Goal: Information Seeking & Learning: Learn about a topic

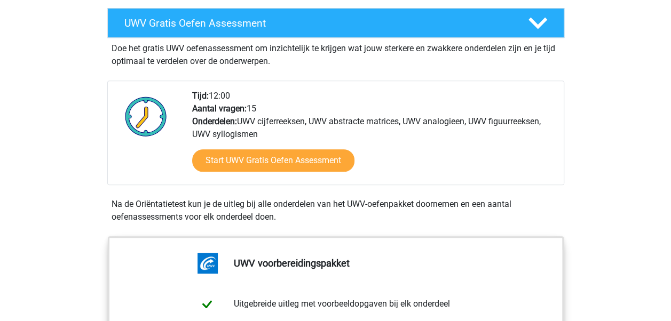
scroll to position [288, 0]
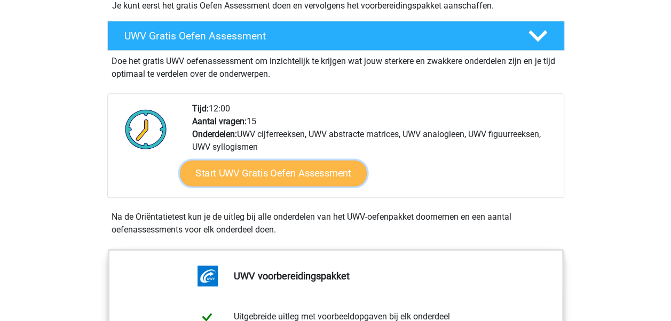
click at [274, 186] on link "Start UWV Gratis Oefen Assessment" at bounding box center [273, 174] width 187 height 26
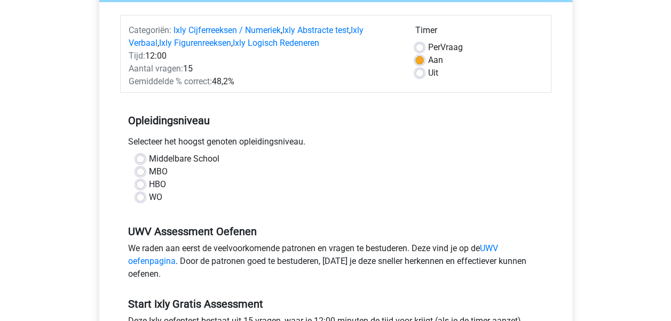
scroll to position [125, 0]
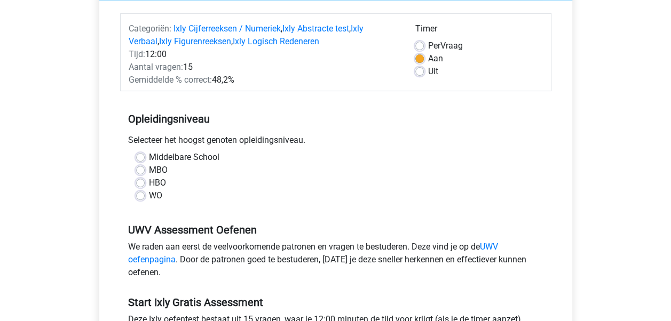
click at [160, 169] on label "MBO" at bounding box center [158, 170] width 19 height 13
click at [145, 169] on input "MBO" at bounding box center [140, 169] width 9 height 11
radio input "true"
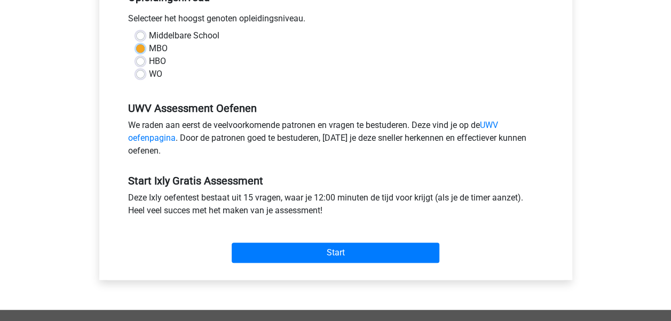
scroll to position [249, 0]
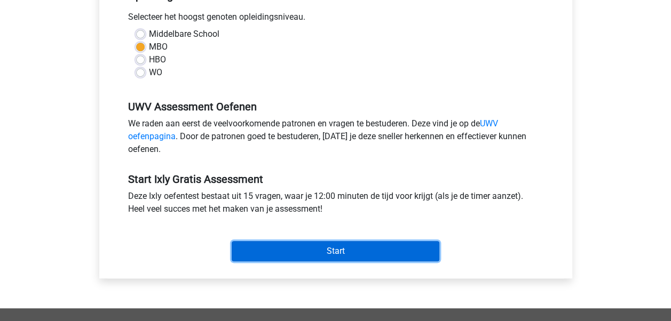
click at [332, 252] on input "Start" at bounding box center [336, 251] width 208 height 20
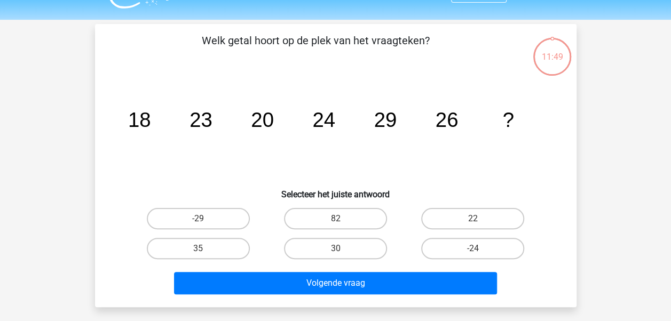
scroll to position [25, 0]
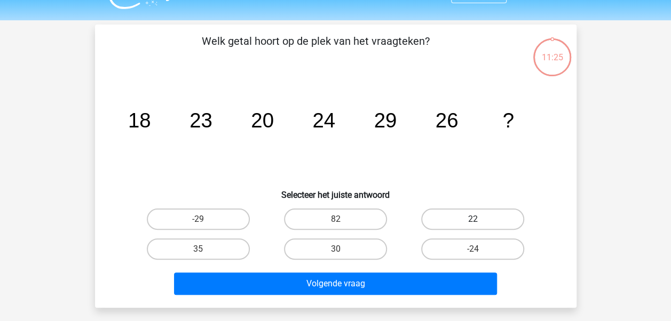
click at [480, 217] on label "22" at bounding box center [472, 219] width 103 height 21
click at [480, 219] on input "22" at bounding box center [476, 222] width 7 height 7
radio input "true"
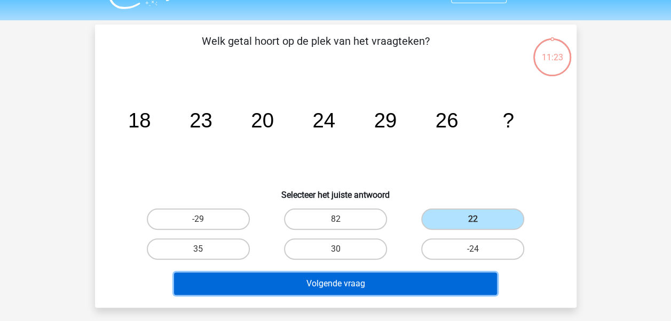
click at [361, 280] on button "Volgende vraag" at bounding box center [335, 284] width 323 height 22
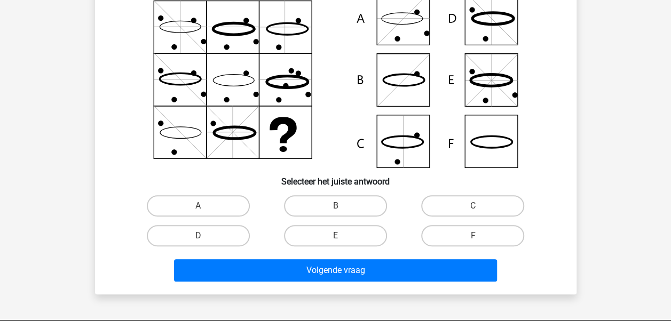
scroll to position [101, 0]
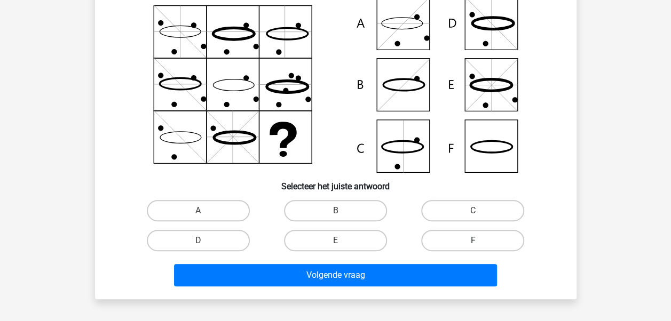
click at [434, 241] on label "F" at bounding box center [472, 240] width 103 height 21
click at [473, 241] on input "F" at bounding box center [476, 244] width 7 height 7
radio input "true"
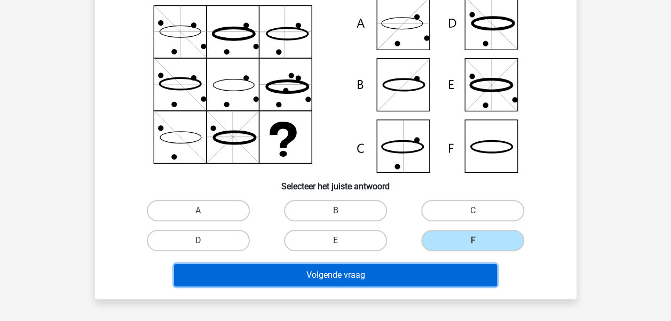
click at [424, 274] on button "Volgende vraag" at bounding box center [335, 275] width 323 height 22
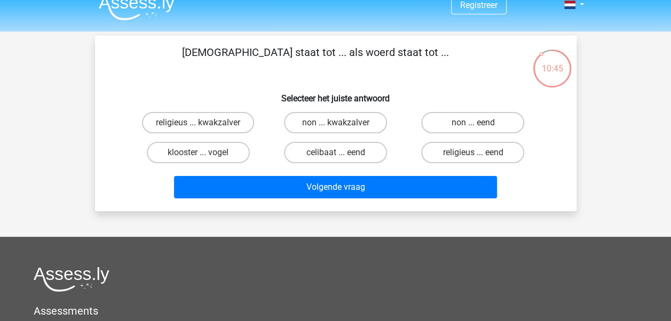
scroll to position [0, 0]
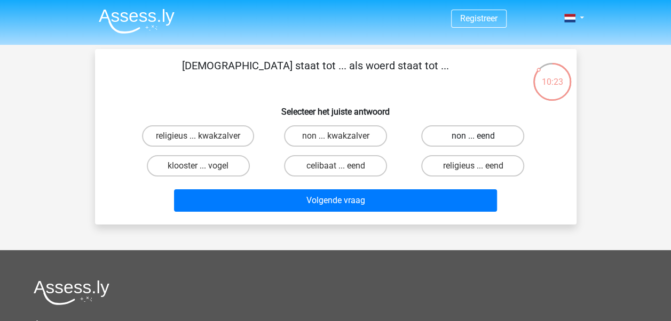
click at [449, 136] on label "non ... eend" at bounding box center [472, 135] width 103 height 21
click at [473, 136] on input "non ... eend" at bounding box center [476, 139] width 7 height 7
radio input "true"
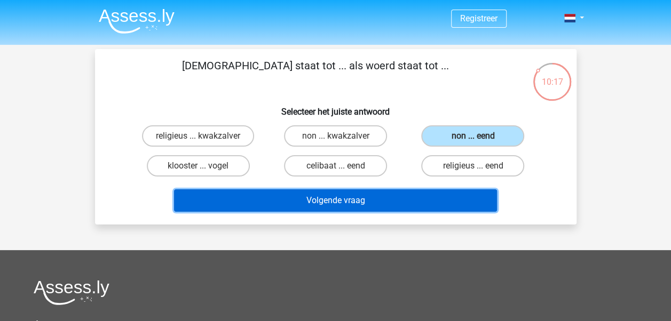
click at [437, 199] on button "Volgende vraag" at bounding box center [335, 201] width 323 height 22
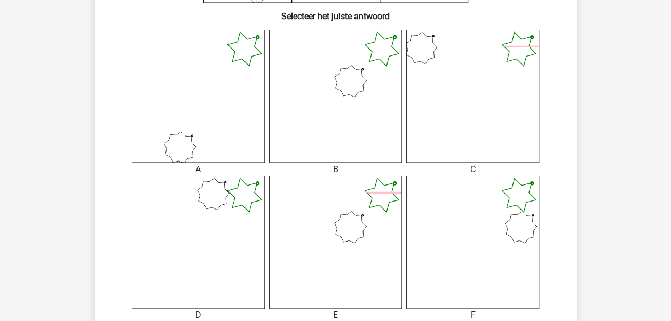
scroll to position [276, 0]
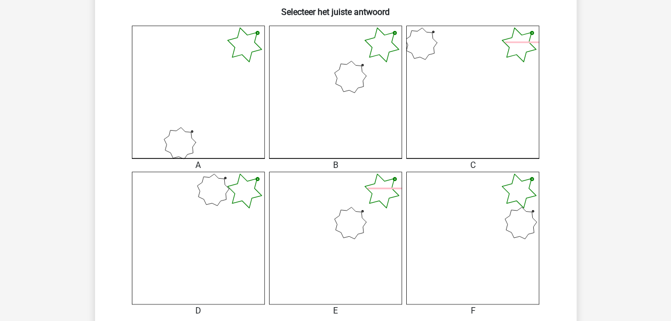
click at [183, 78] on icon at bounding box center [198, 92] width 133 height 133
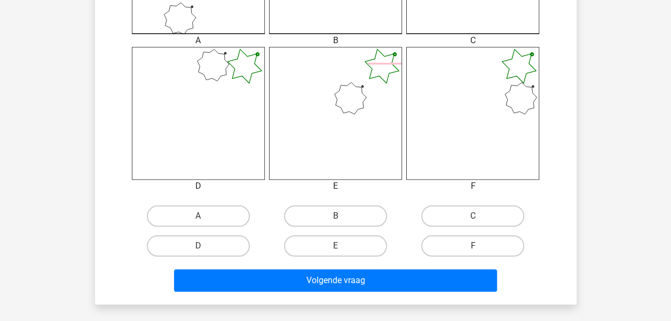
scroll to position [411, 0]
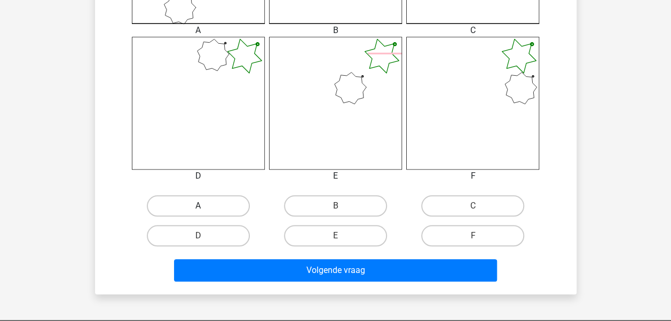
click at [201, 205] on label "A" at bounding box center [198, 205] width 103 height 21
click at [201, 206] on input "A" at bounding box center [201, 209] width 7 height 7
radio input "true"
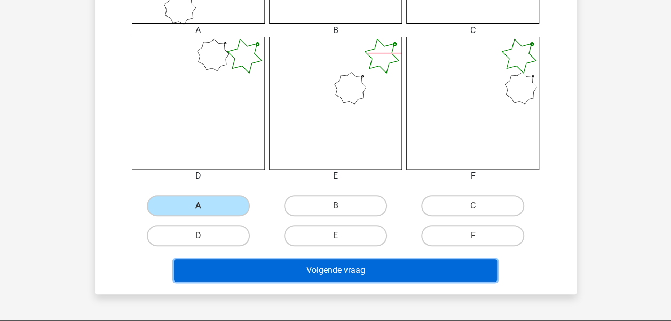
click at [260, 265] on button "Volgende vraag" at bounding box center [335, 271] width 323 height 22
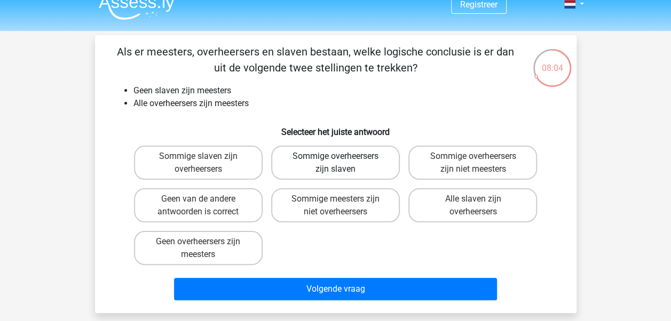
scroll to position [15, 0]
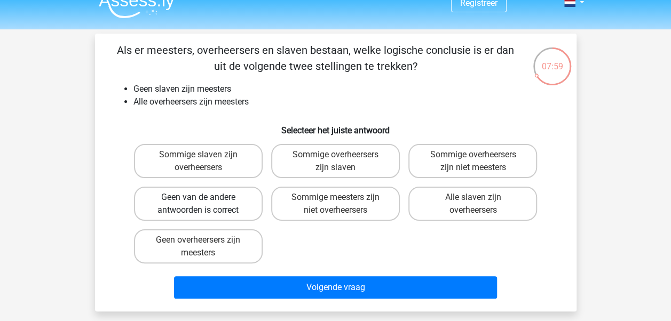
click at [238, 208] on label "Geen van de andere antwoorden is correct" at bounding box center [198, 204] width 129 height 34
click at [205, 205] on input "Geen van de andere antwoorden is correct" at bounding box center [201, 201] width 7 height 7
radio input "true"
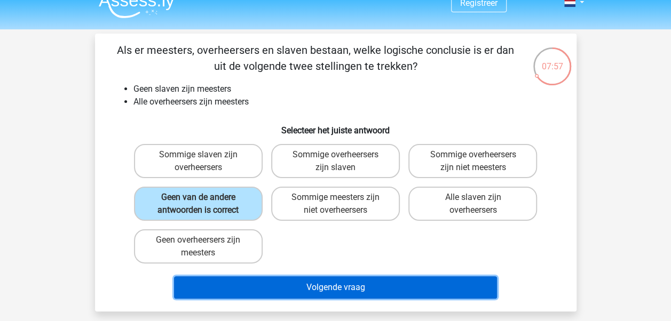
click at [389, 286] on button "Volgende vraag" at bounding box center [335, 288] width 323 height 22
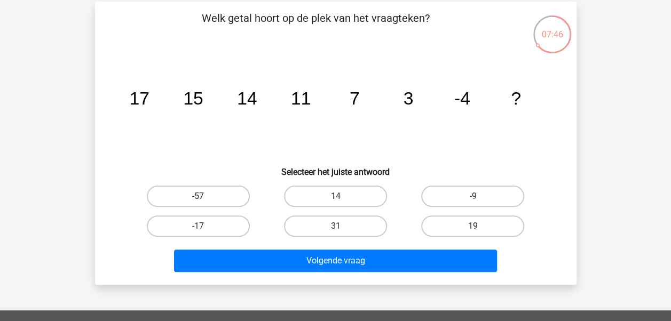
scroll to position [46, 0]
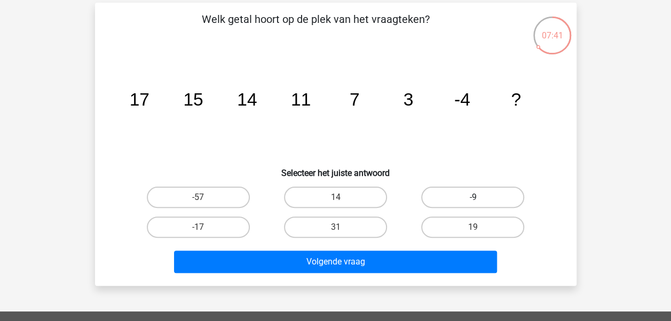
click at [449, 197] on label "-9" at bounding box center [472, 197] width 103 height 21
click at [473, 198] on input "-9" at bounding box center [476, 201] width 7 height 7
radio input "true"
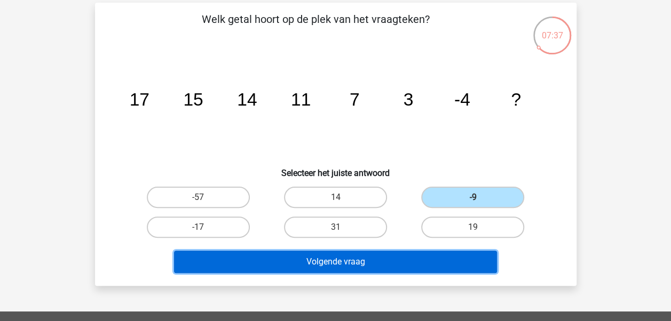
click at [312, 256] on button "Volgende vraag" at bounding box center [335, 262] width 323 height 22
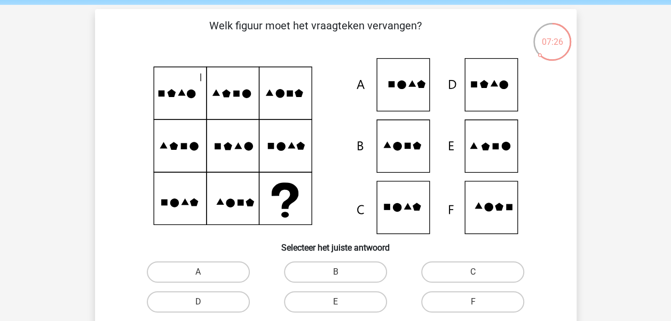
scroll to position [40, 0]
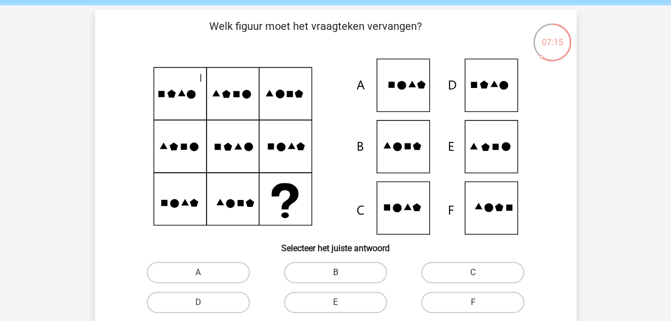
click at [342, 266] on label "B" at bounding box center [335, 272] width 103 height 21
click at [342, 273] on input "B" at bounding box center [338, 276] width 7 height 7
radio input "true"
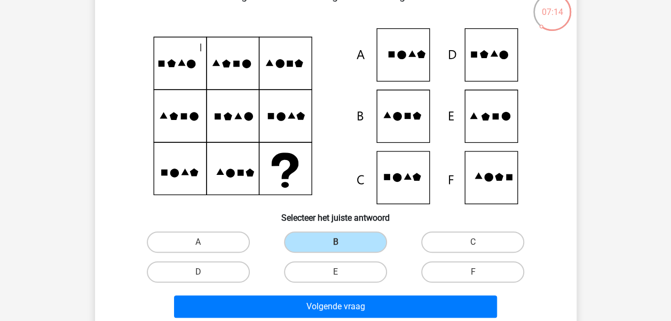
scroll to position [161, 0]
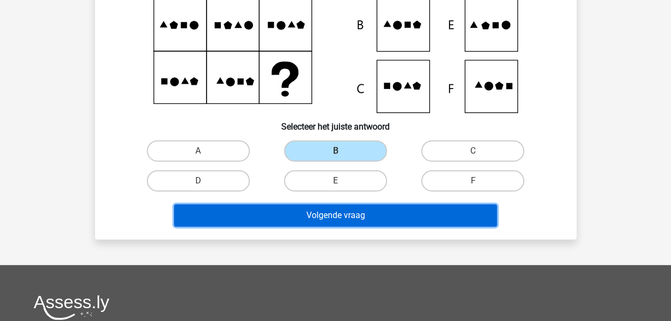
click at [368, 210] on button "Volgende vraag" at bounding box center [335, 216] width 323 height 22
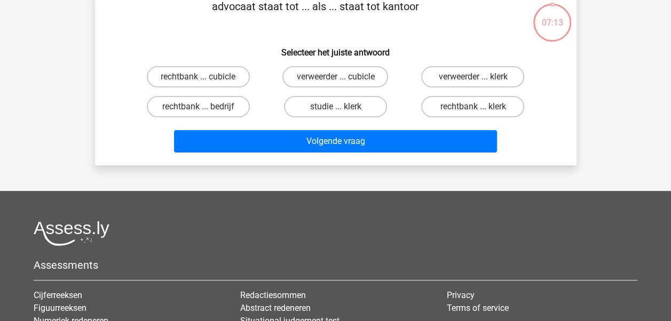
scroll to position [49, 0]
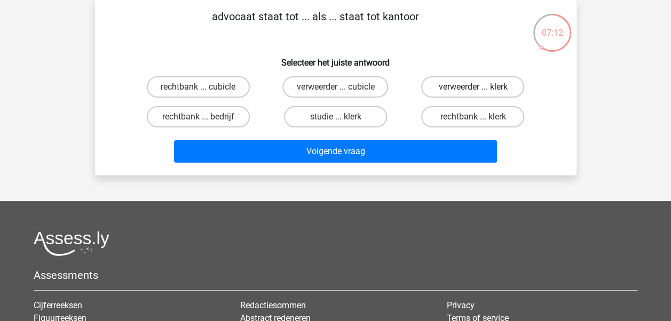
click at [464, 84] on label "verweerder ... klerk" at bounding box center [472, 86] width 103 height 21
click at [473, 87] on input "verweerder ... klerk" at bounding box center [476, 90] width 7 height 7
radio input "true"
click at [446, 167] on div "advocaat staat tot ... als ... staat tot kantoor Selecteer het juiste antwoord …" at bounding box center [336, 88] width 482 height 176
click at [446, 167] on div "Volgende vraag" at bounding box center [336, 153] width 412 height 27
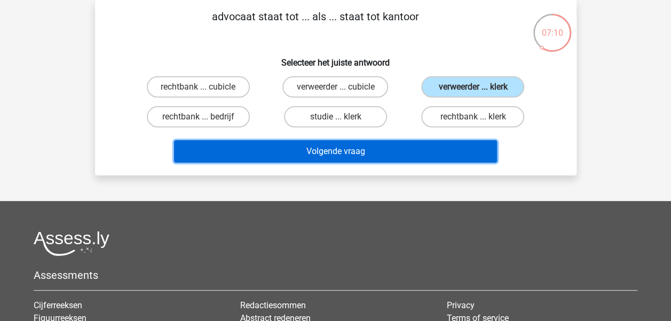
click at [406, 152] on button "Volgende vraag" at bounding box center [335, 151] width 323 height 22
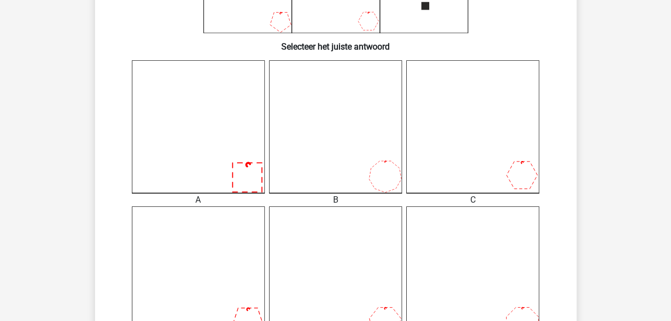
scroll to position [253, 0]
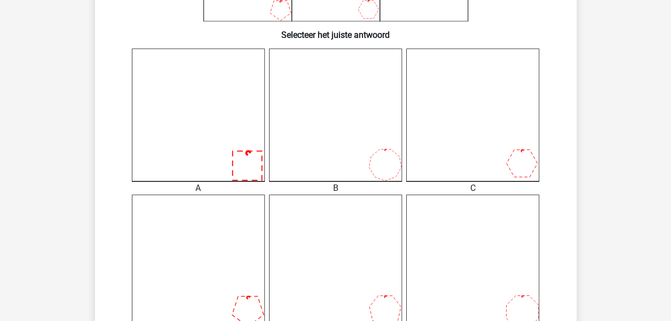
click at [346, 229] on icon at bounding box center [335, 261] width 133 height 133
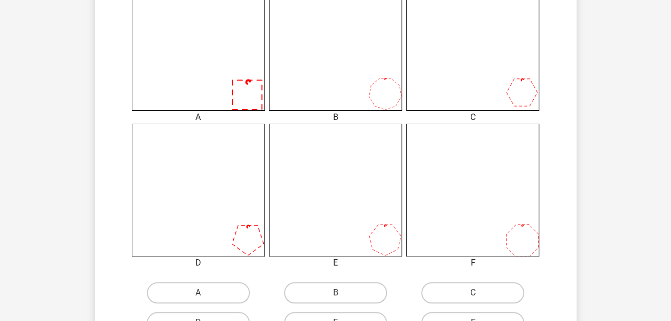
scroll to position [495, 0]
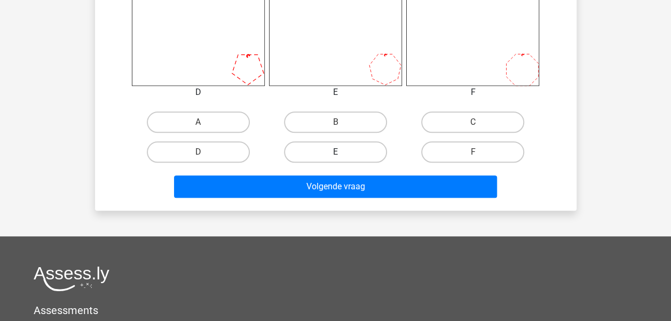
click at [347, 162] on label "E" at bounding box center [335, 152] width 103 height 21
click at [342, 159] on input "E" at bounding box center [338, 155] width 7 height 7
radio input "true"
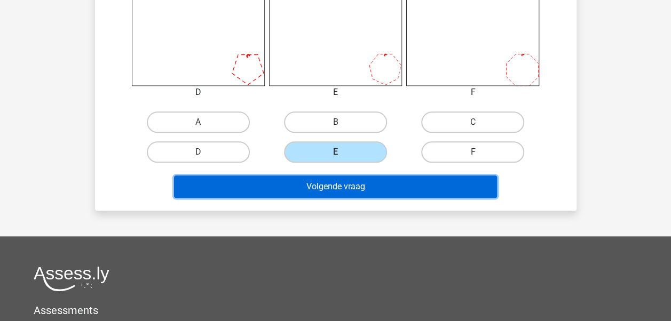
click at [346, 197] on button "Volgende vraag" at bounding box center [335, 187] width 323 height 22
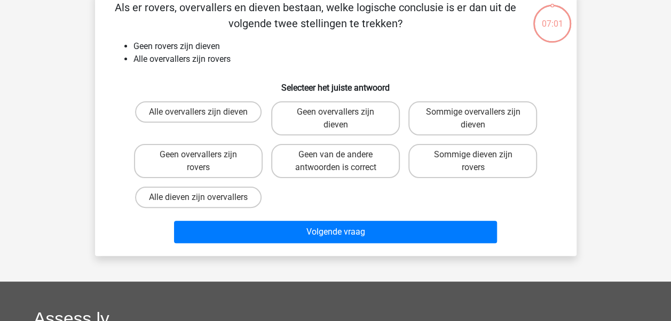
scroll to position [49, 0]
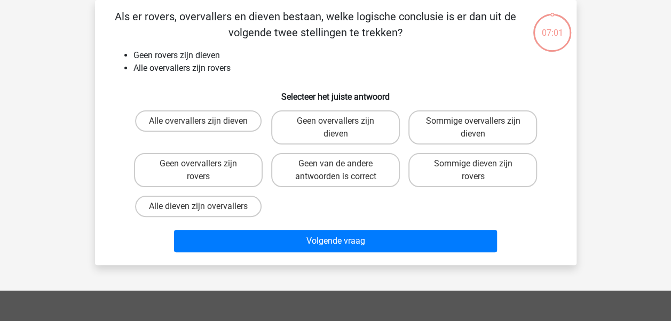
click at [372, 149] on div "Geen van de andere antwoorden is correct" at bounding box center [335, 170] width 137 height 43
click at [372, 153] on div "Geen van de andere antwoorden is correct" at bounding box center [335, 170] width 137 height 43
click at [428, 125] on label "Sommige overvallers zijn dieven" at bounding box center [473, 128] width 129 height 34
click at [473, 125] on input "Sommige overvallers zijn dieven" at bounding box center [476, 124] width 7 height 7
radio input "true"
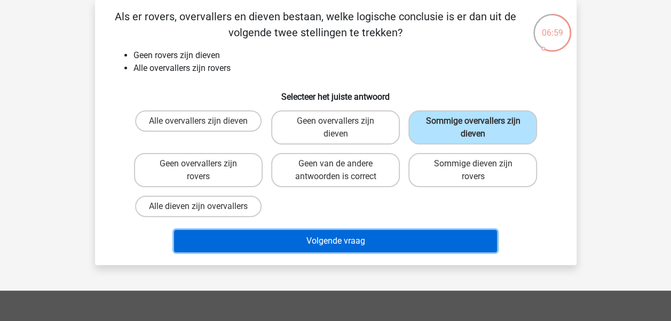
click at [371, 245] on button "Volgende vraag" at bounding box center [335, 241] width 323 height 22
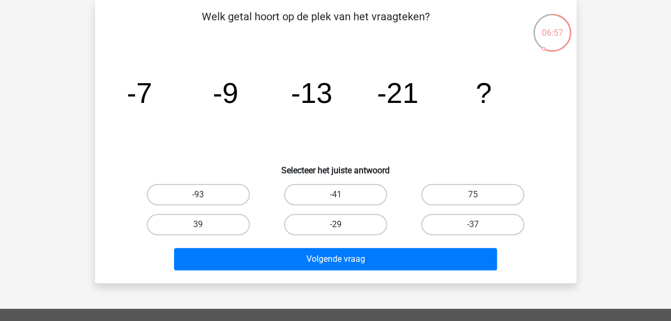
click at [345, 232] on label "-29" at bounding box center [335, 224] width 103 height 21
click at [342, 232] on input "-29" at bounding box center [338, 228] width 7 height 7
radio input "true"
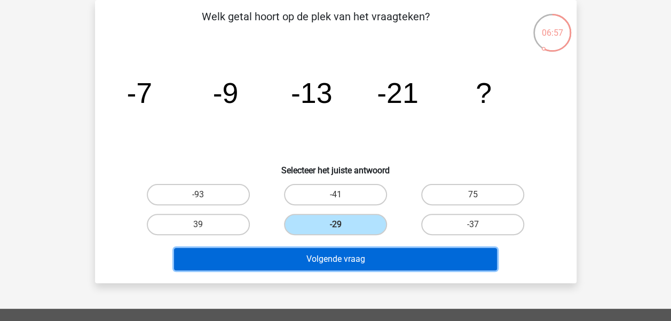
click at [344, 250] on button "Volgende vraag" at bounding box center [335, 259] width 323 height 22
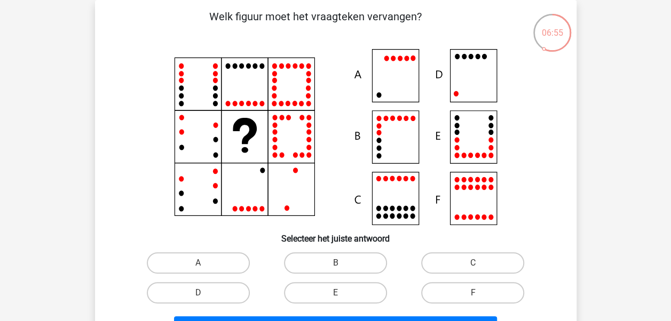
click at [204, 263] on input "A" at bounding box center [201, 266] width 7 height 7
radio input "true"
click at [210, 268] on label "A" at bounding box center [198, 263] width 103 height 21
click at [205, 268] on input "A" at bounding box center [201, 266] width 7 height 7
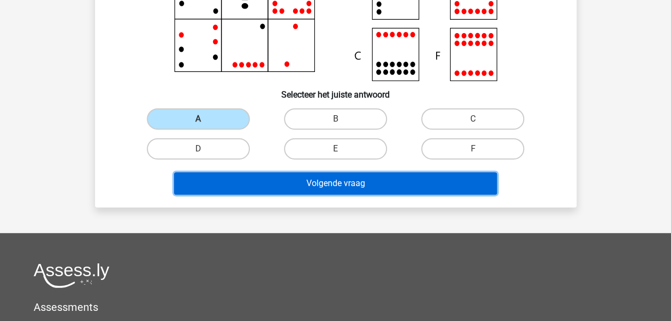
click at [292, 186] on button "Volgende vraag" at bounding box center [335, 183] width 323 height 22
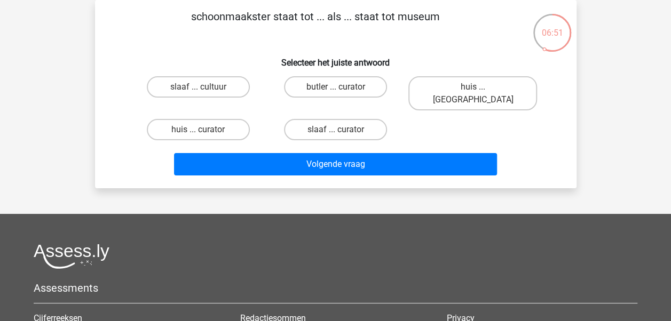
click at [481, 73] on div "huis ... louvre" at bounding box center [472, 93] width 137 height 43
drag, startPoint x: 481, startPoint y: 73, endPoint x: 476, endPoint y: 92, distance: 19.7
click at [479, 79] on label "huis ... louvre" at bounding box center [473, 93] width 129 height 34
click at [479, 87] on input "huis ... louvre" at bounding box center [476, 90] width 7 height 7
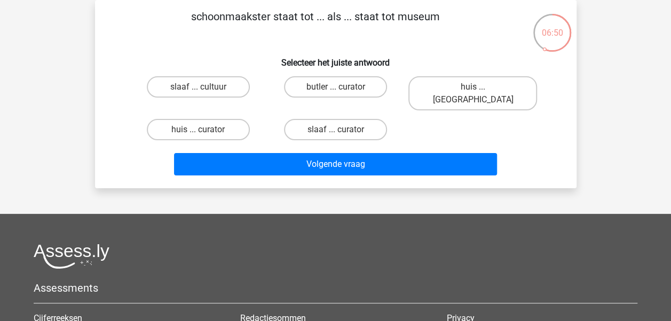
radio input "true"
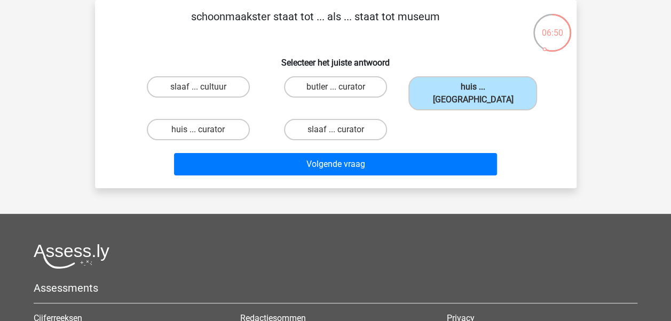
click at [476, 92] on input "huis ... louvre" at bounding box center [476, 90] width 7 height 7
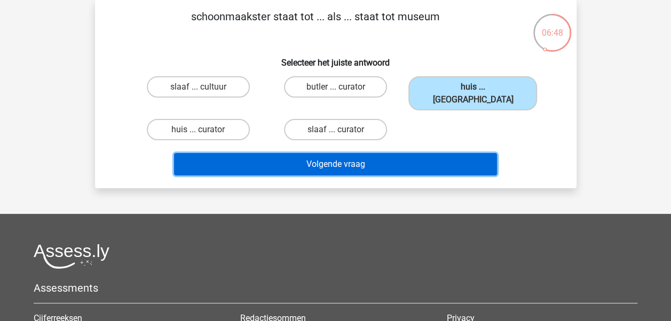
click at [418, 153] on button "Volgende vraag" at bounding box center [335, 164] width 323 height 22
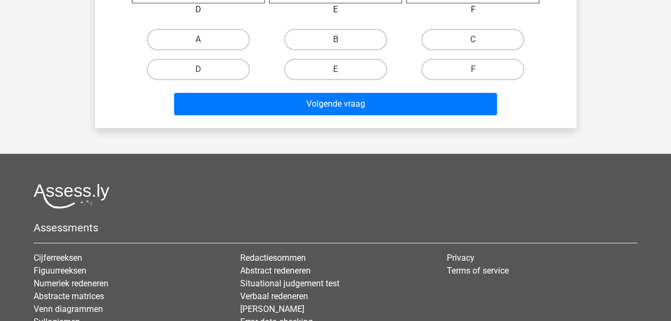
scroll to position [579, 0]
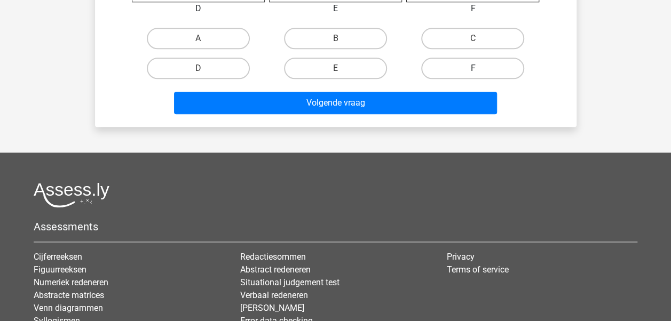
click at [484, 67] on label "F" at bounding box center [472, 68] width 103 height 21
click at [480, 68] on input "F" at bounding box center [476, 71] width 7 height 7
radio input "true"
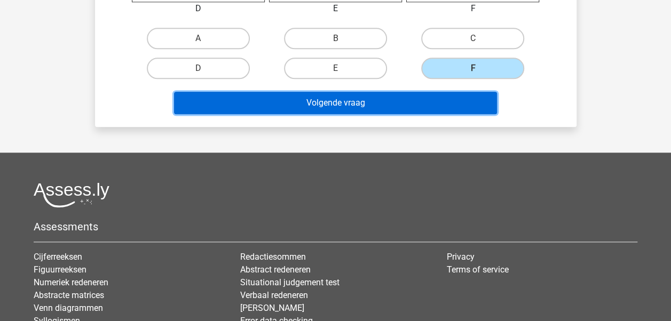
click at [468, 96] on button "Volgende vraag" at bounding box center [335, 103] width 323 height 22
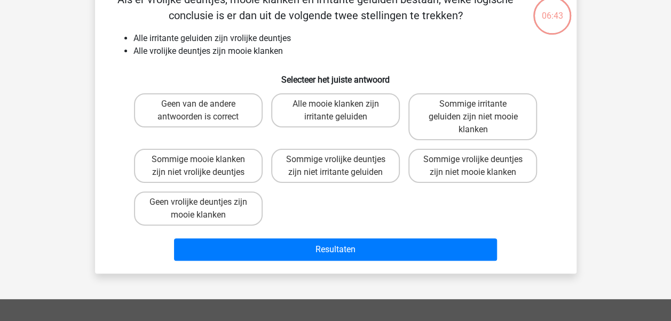
scroll to position [49, 0]
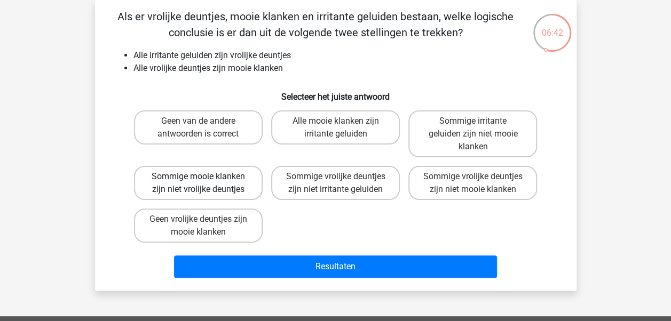
click at [221, 175] on label "Sommige mooie klanken zijn niet vrolijke deuntjes" at bounding box center [198, 183] width 129 height 34
click at [205, 177] on input "Sommige mooie klanken zijn niet vrolijke deuntjes" at bounding box center [201, 180] width 7 height 7
radio input "true"
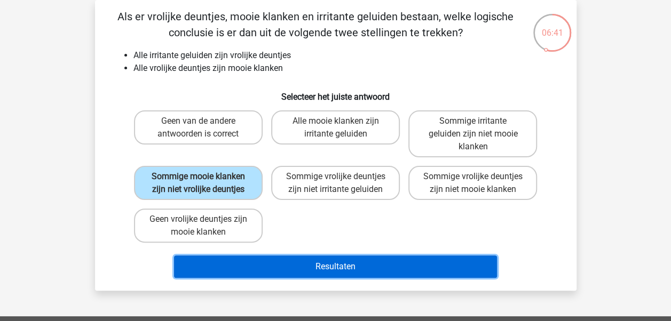
click at [283, 268] on button "Resultaten" at bounding box center [335, 267] width 323 height 22
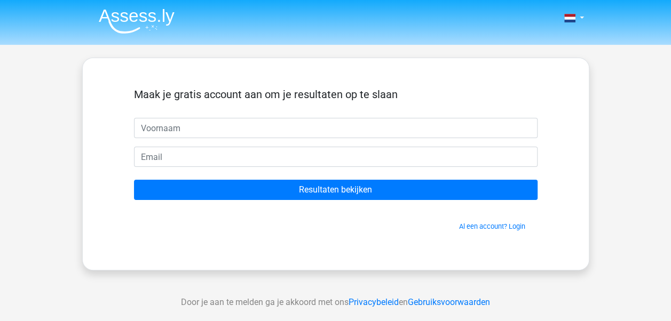
type input "v"
type input "e"
type input "kiki"
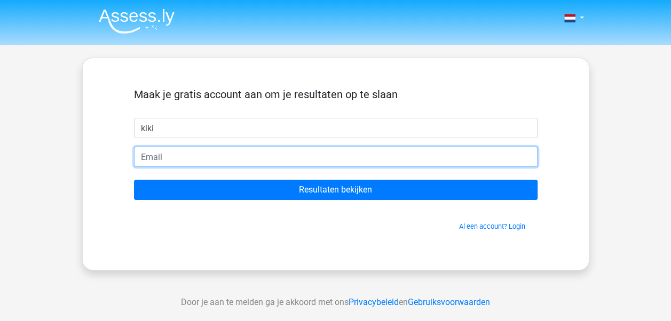
click at [267, 154] on input "email" at bounding box center [336, 157] width 404 height 20
type input "evania.vinke@icloud.com"
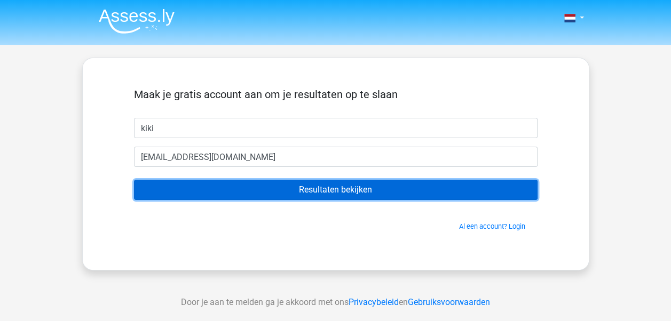
click at [260, 193] on input "Resultaten bekijken" at bounding box center [336, 190] width 404 height 20
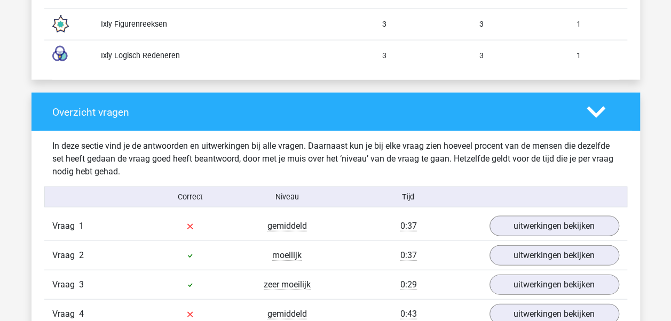
scroll to position [1040, 0]
click at [501, 221] on link "uitwerkingen bekijken" at bounding box center [554, 226] width 149 height 23
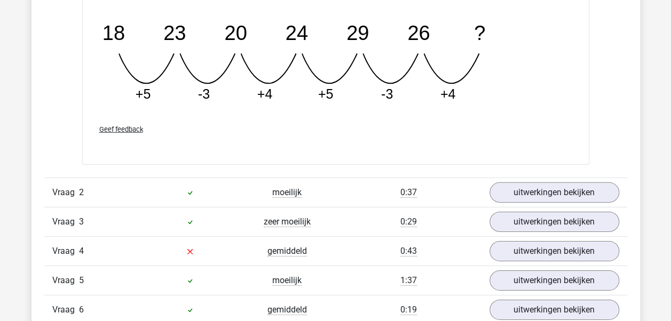
scroll to position [1584, 0]
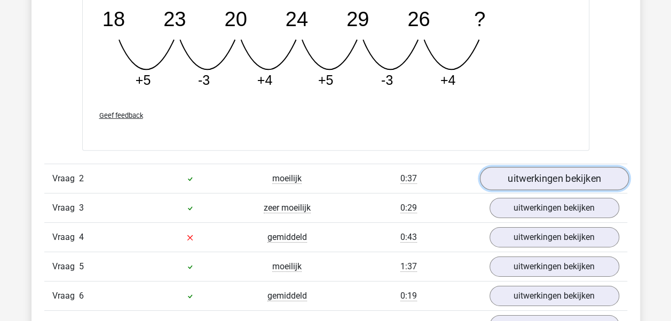
click at [524, 172] on link "uitwerkingen bekijken" at bounding box center [554, 178] width 149 height 23
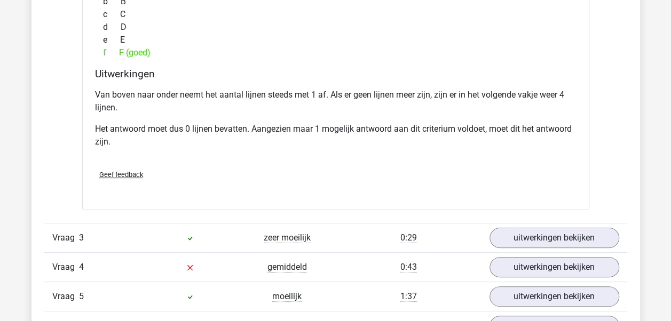
scroll to position [2020, 0]
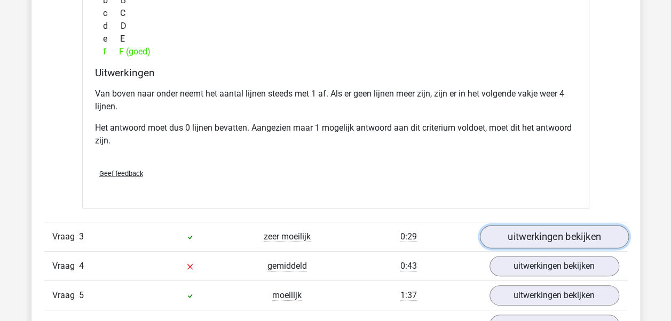
click at [514, 226] on link "uitwerkingen bekijken" at bounding box center [554, 237] width 149 height 23
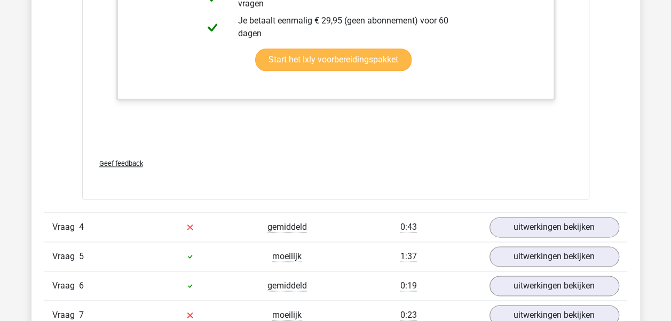
scroll to position [2592, 0]
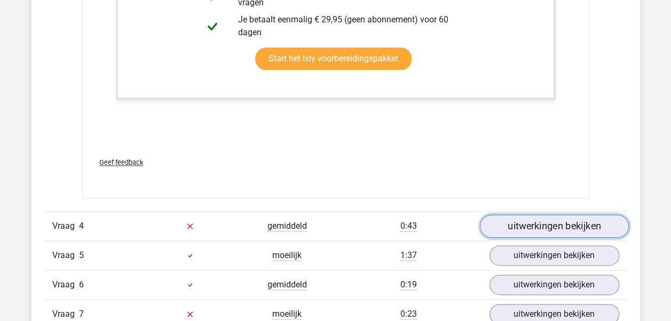
click at [503, 219] on link "uitwerkingen bekijken" at bounding box center [554, 226] width 149 height 23
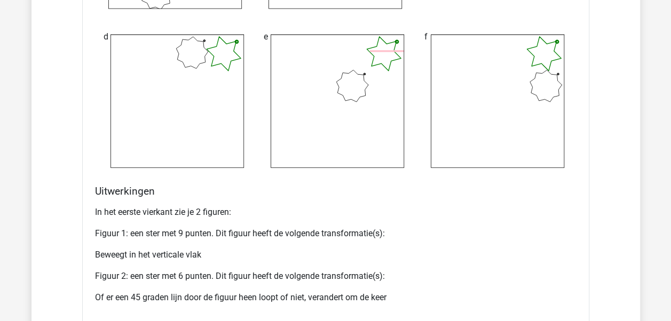
scroll to position [3210, 0]
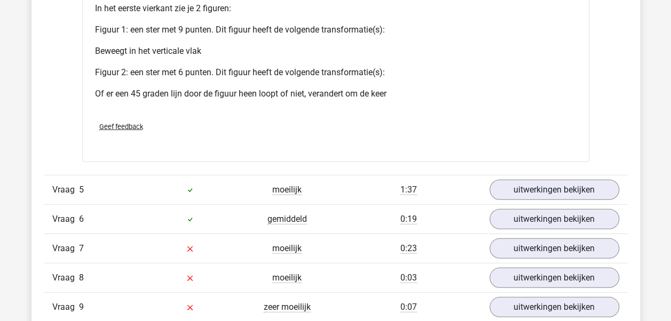
drag, startPoint x: 348, startPoint y: 141, endPoint x: 370, endPoint y: 101, distance: 45.4
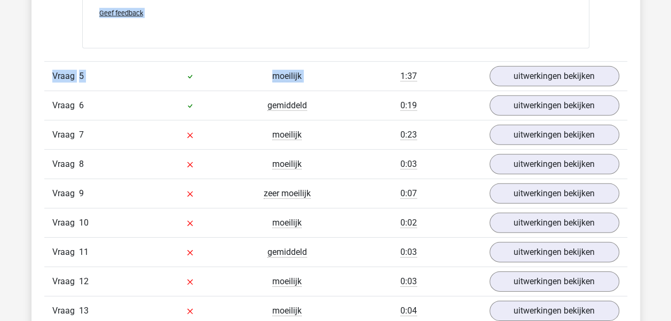
scroll to position [3528, 0]
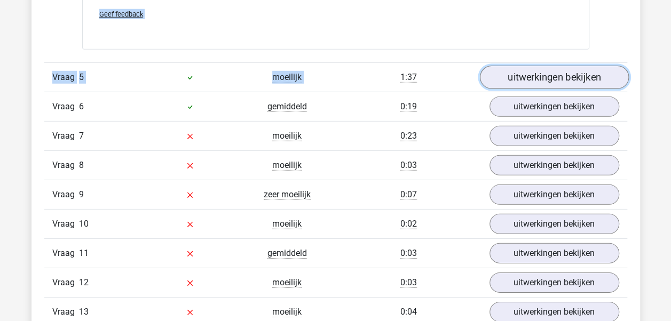
click at [521, 78] on link "uitwerkingen bekijken" at bounding box center [554, 77] width 149 height 23
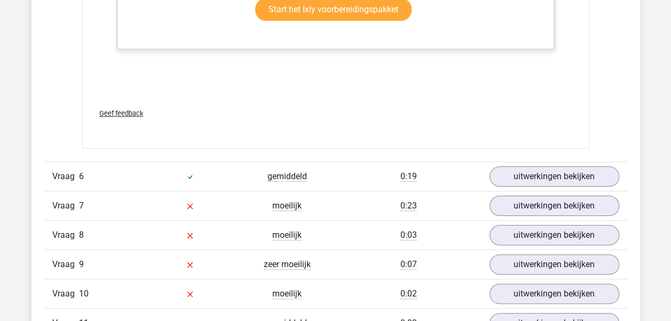
scroll to position [4047, 0]
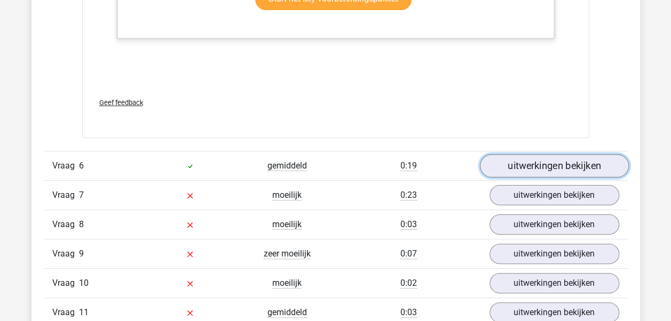
click at [523, 155] on link "uitwerkingen bekijken" at bounding box center [554, 165] width 149 height 23
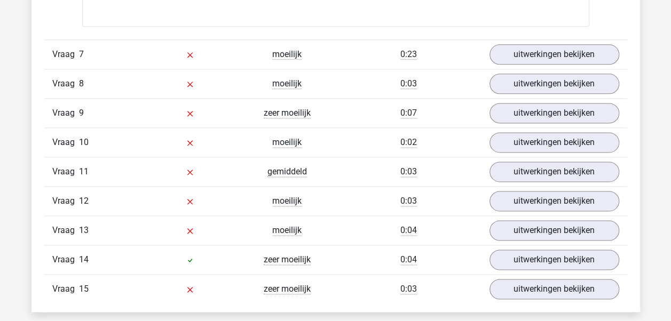
scroll to position [4677, 0]
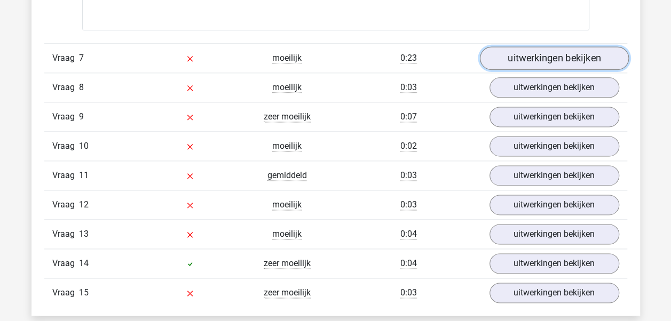
click at [497, 52] on link "uitwerkingen bekijken" at bounding box center [554, 57] width 149 height 23
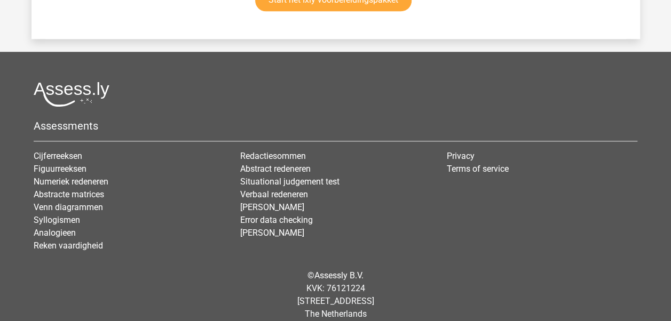
scroll to position [6517, 0]
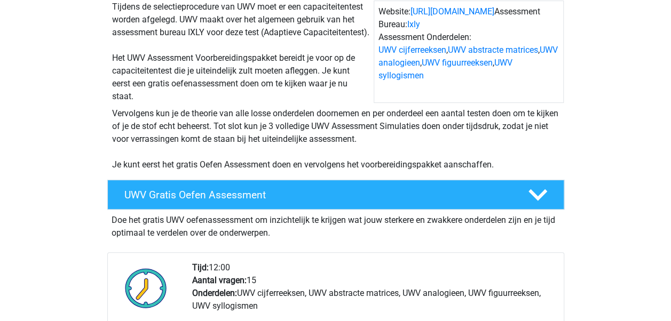
scroll to position [93, 0]
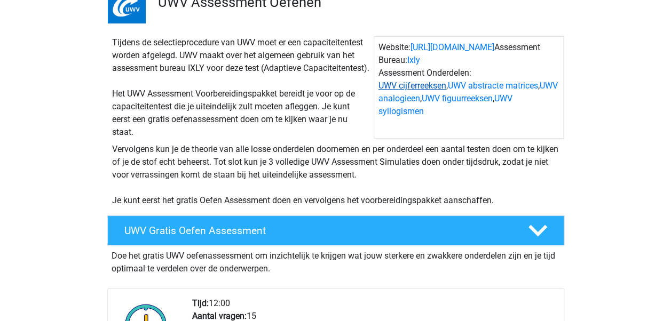
click at [427, 85] on link "UWV cijferreeksen" at bounding box center [413, 86] width 68 height 10
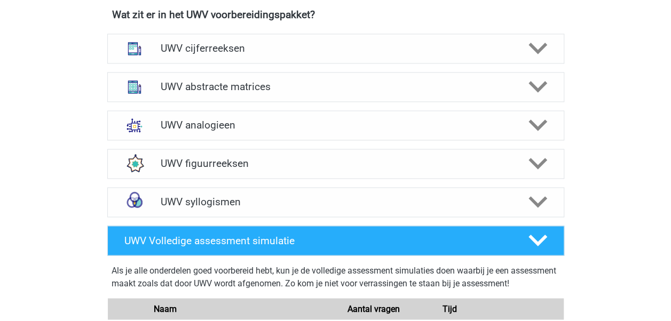
scroll to position [765, 0]
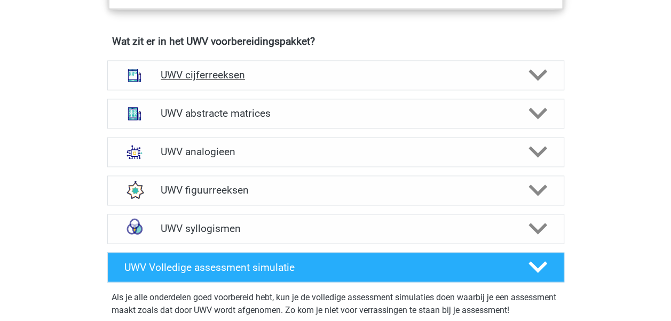
click at [427, 81] on h4 "UWV cijferreeksen" at bounding box center [336, 75] width 350 height 12
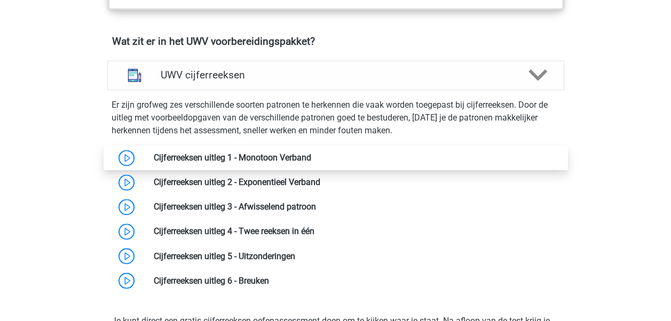
click at [311, 163] on link at bounding box center [311, 158] width 0 height 10
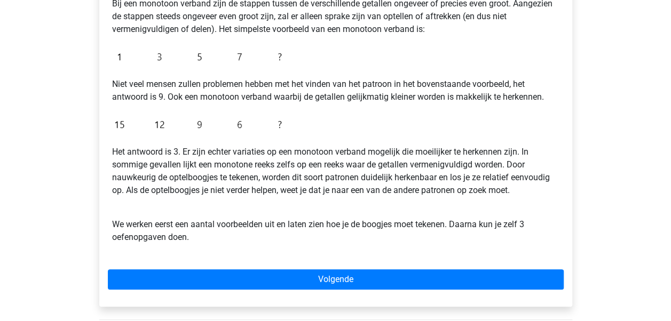
scroll to position [223, 0]
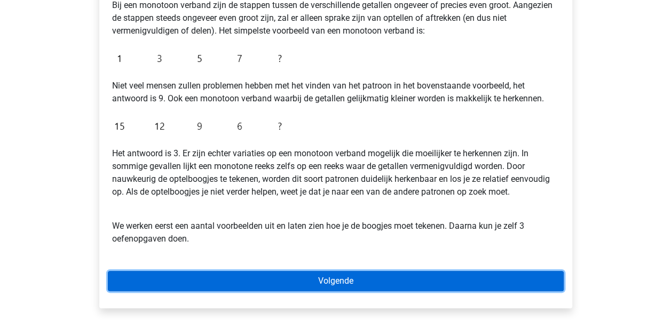
click at [312, 276] on link "Volgende" at bounding box center [336, 281] width 456 height 20
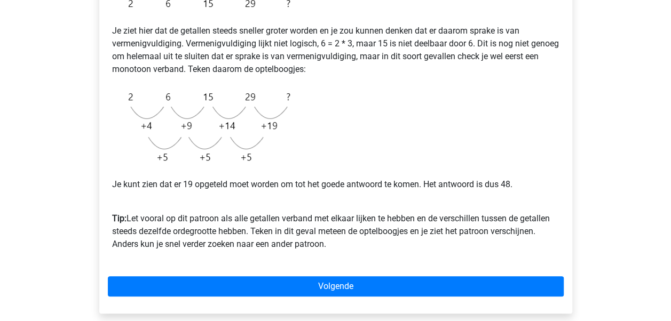
scroll to position [227, 0]
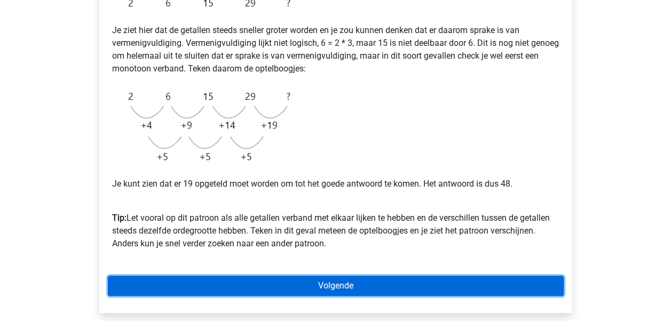
click at [383, 279] on link "Volgende" at bounding box center [336, 286] width 456 height 20
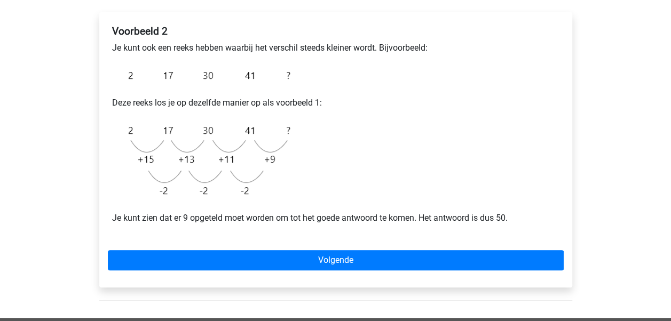
scroll to position [176, 0]
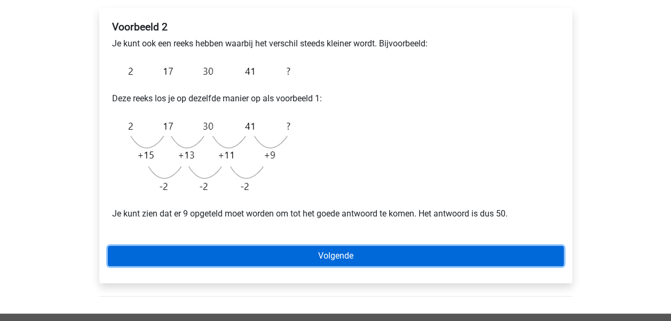
click at [318, 262] on link "Volgende" at bounding box center [336, 256] width 456 height 20
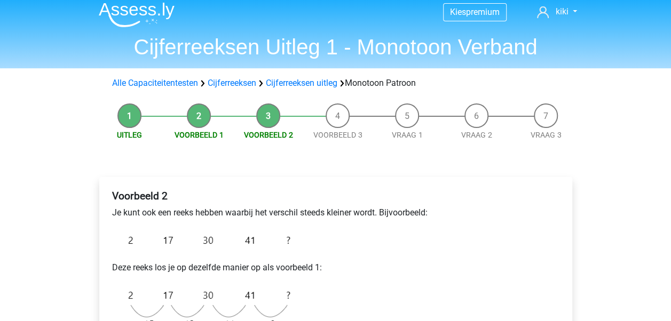
scroll to position [0, 0]
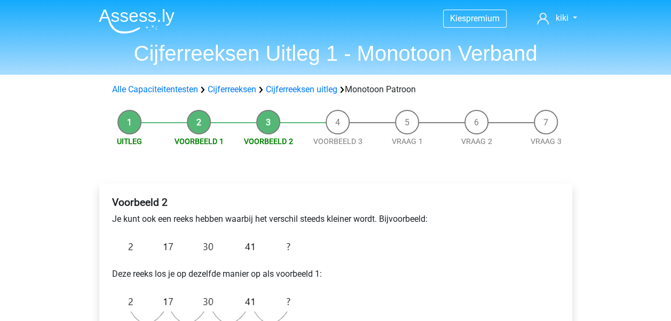
click at [334, 115] on li "Voorbeeld 3" at bounding box center [337, 128] width 69 height 37
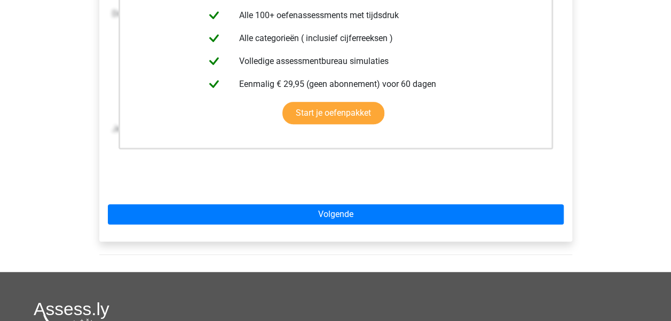
scroll to position [276, 0]
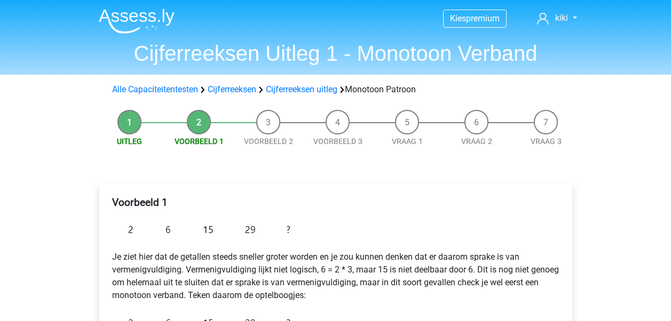
scroll to position [227, 0]
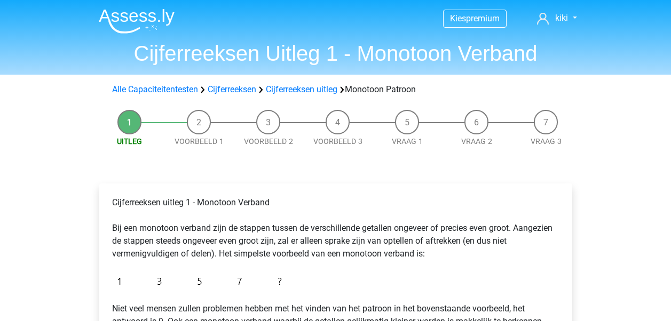
scroll to position [223, 0]
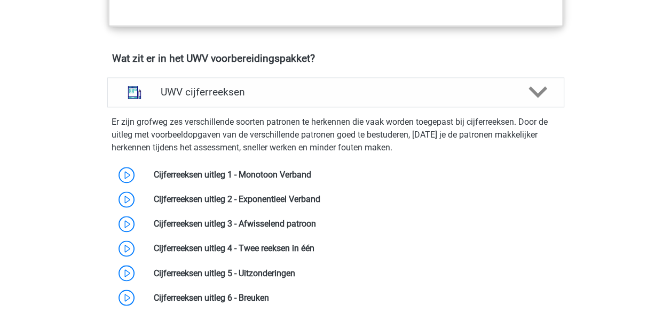
scroll to position [749, 0]
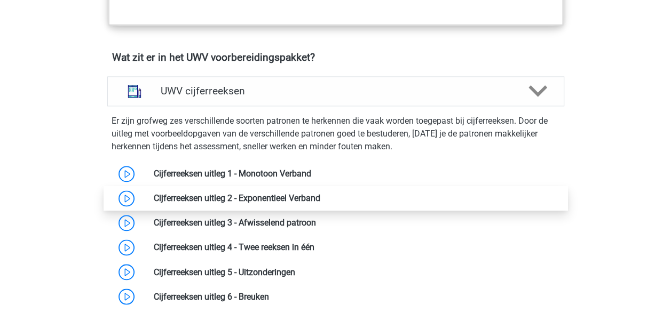
click at [320, 203] on link at bounding box center [320, 198] width 0 height 10
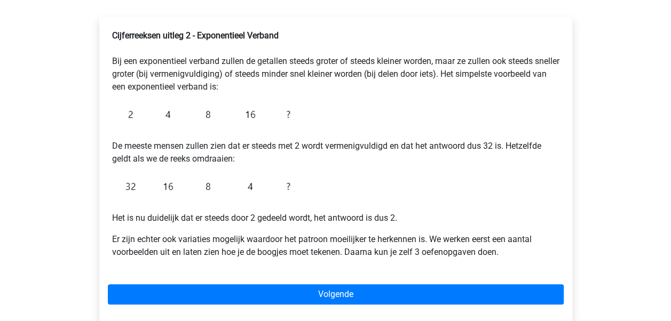
scroll to position [219, 0]
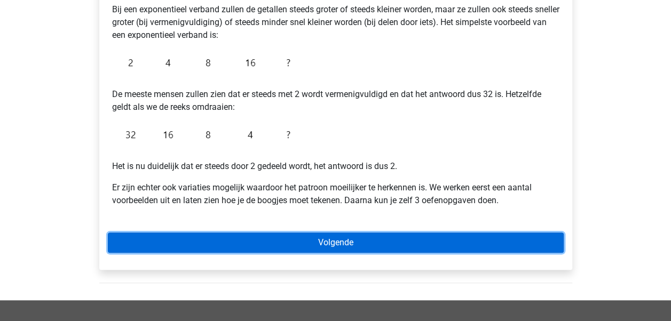
click at [311, 251] on link "Volgende" at bounding box center [336, 243] width 456 height 20
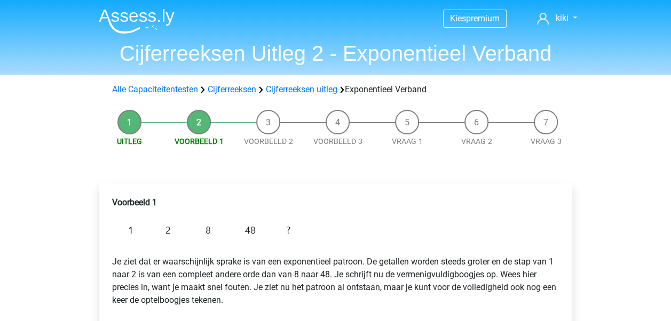
click at [310, 252] on p "Je ziet dat er waarschijnlijk sprake is van een exponentieel patroon. De getall…" at bounding box center [336, 275] width 448 height 64
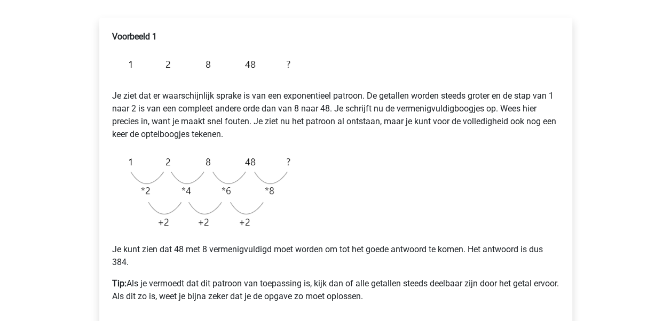
scroll to position [173, 0]
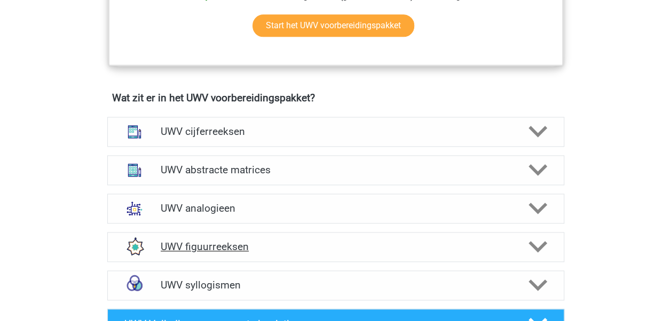
scroll to position [628, 0]
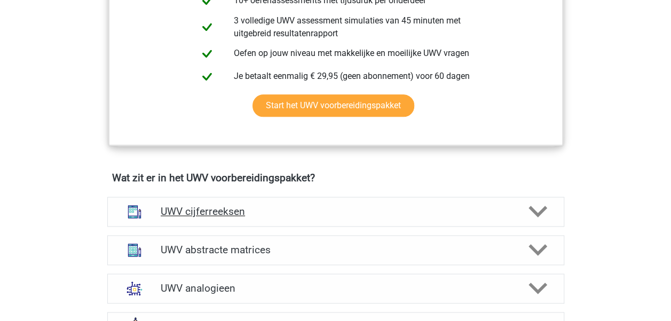
click at [533, 221] on icon at bounding box center [538, 211] width 19 height 19
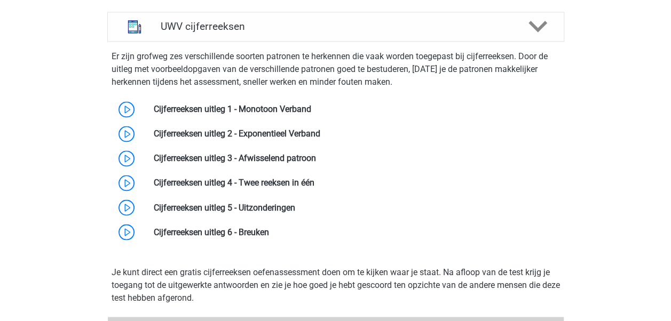
click at [320, 139] on link at bounding box center [320, 134] width 0 height 10
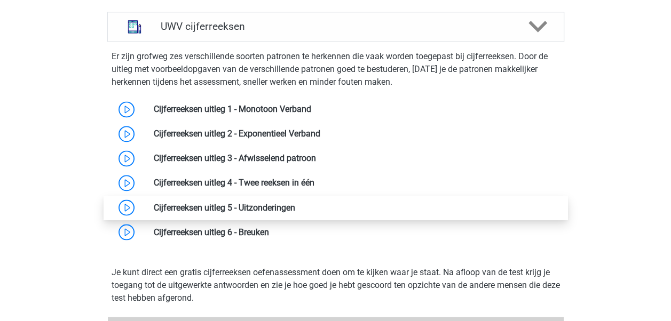
scroll to position [873, 0]
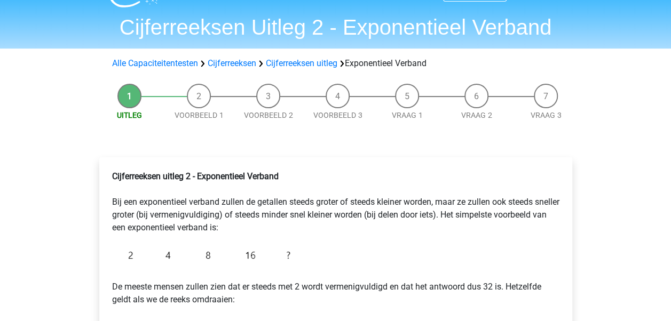
scroll to position [9, 0]
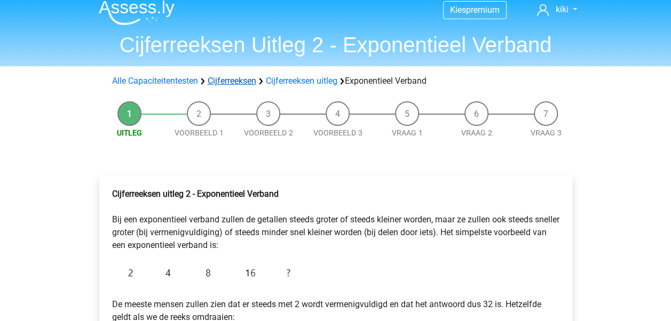
click at [238, 81] on link "Cijferreeksen" at bounding box center [232, 81] width 49 height 10
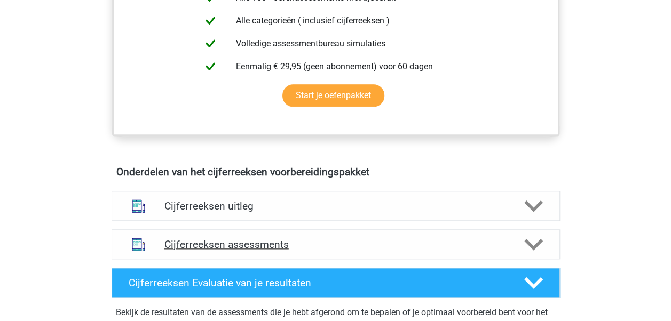
scroll to position [485, 0]
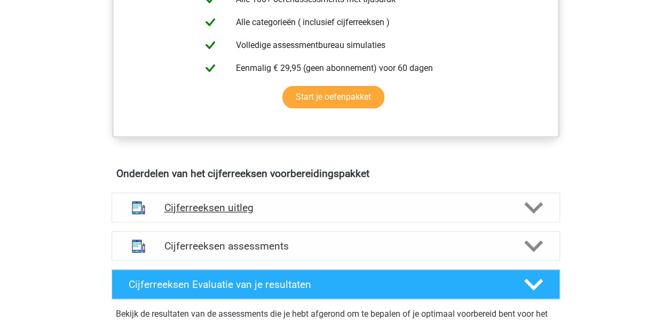
click at [290, 223] on div "Cijferreeksen uitleg" at bounding box center [336, 208] width 449 height 30
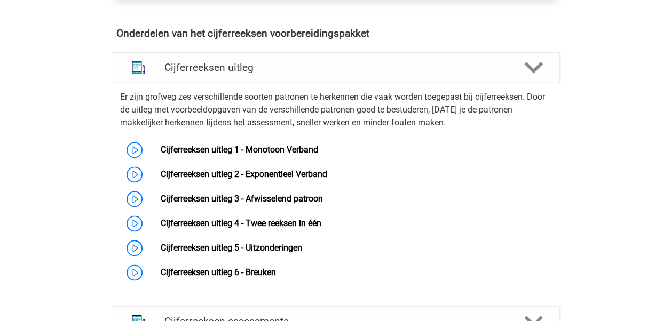
scroll to position [633, 0]
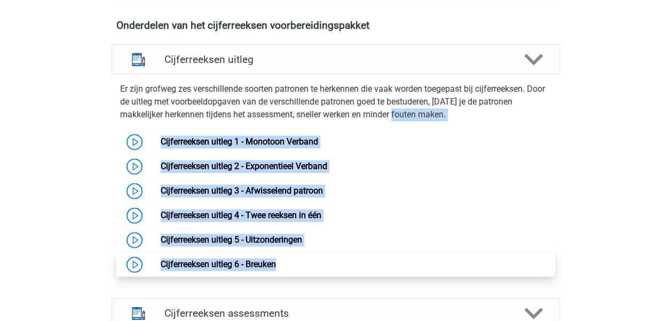
drag, startPoint x: 363, startPoint y: 129, endPoint x: 316, endPoint y: 285, distance: 163.2
click at [316, 277] on div "Er zijn grofweg zes verschillende soorten patronen te herkennen die vaak worden…" at bounding box center [335, 177] width 457 height 199
copy div "ten maken. Cijferreeksen uitleg 1 - Monotoon Verband Cijferreeksen uitleg 2 - E…"
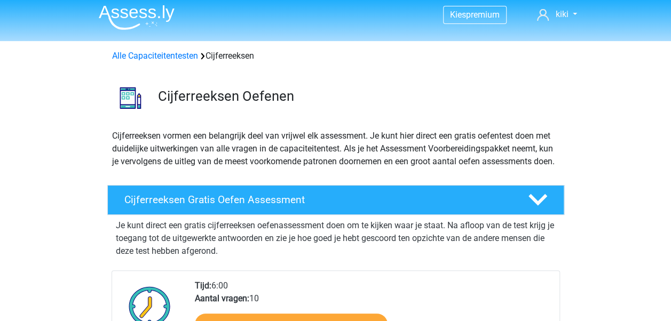
scroll to position [0, 0]
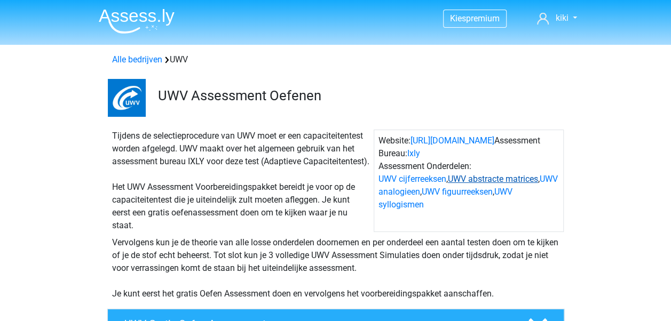
click at [480, 182] on link "UWV abstracte matrices" at bounding box center [493, 179] width 90 height 10
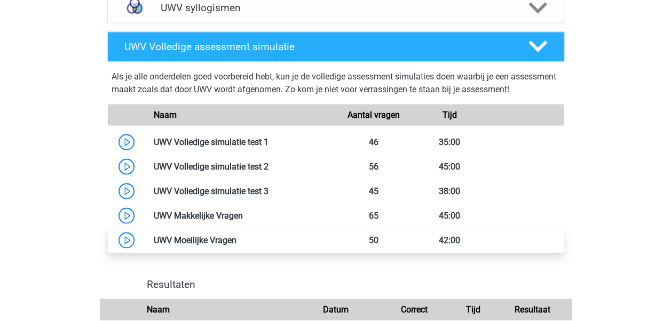
scroll to position [986, 0]
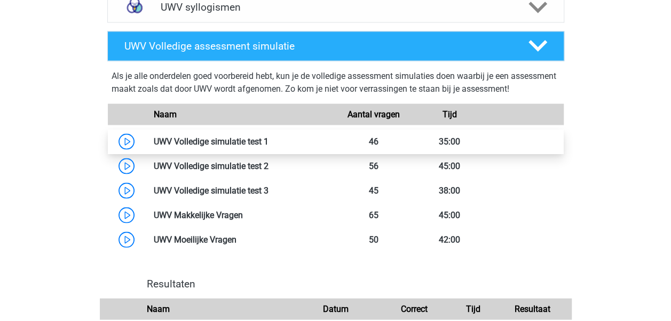
click at [269, 146] on link at bounding box center [269, 141] width 0 height 10
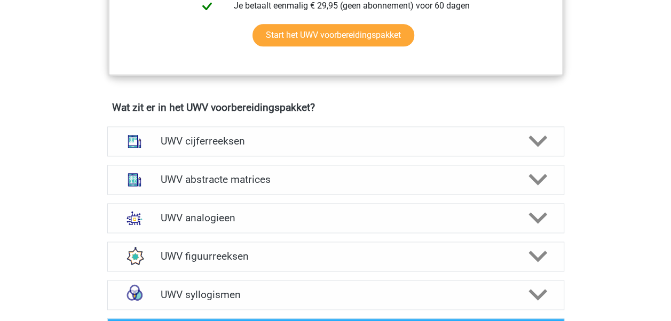
scroll to position [696, 0]
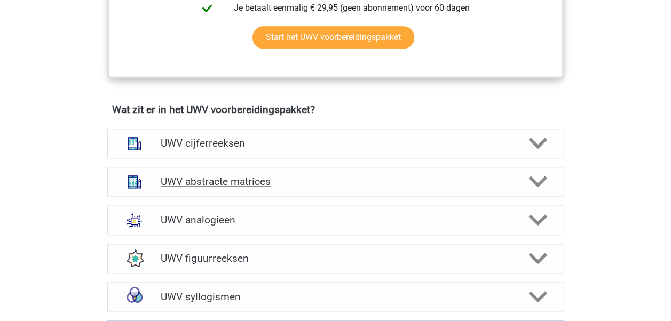
click at [544, 191] on icon at bounding box center [538, 181] width 19 height 19
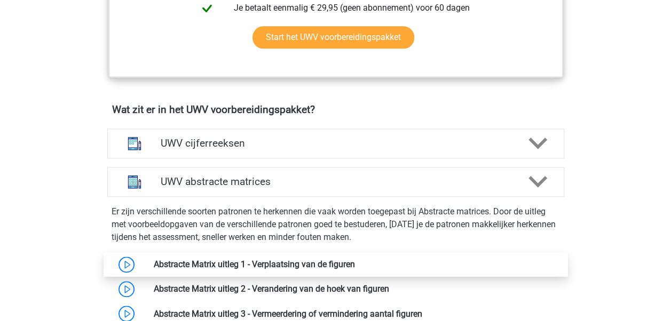
drag, startPoint x: 103, startPoint y: 223, endPoint x: 442, endPoint y: 266, distance: 341.8
click at [442, 266] on div "Er zijn verschillende soorten patronen te herkennen die vaak worden toegepast b…" at bounding box center [336, 276] width 466 height 150
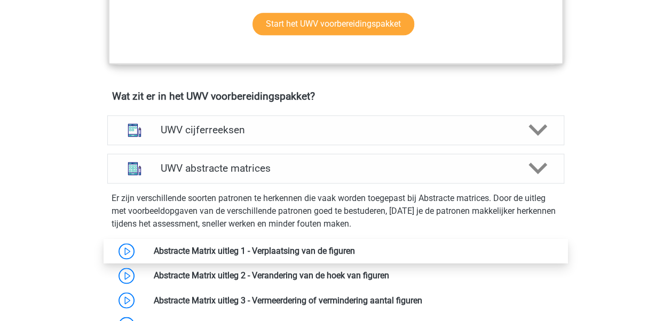
scroll to position [757, 0]
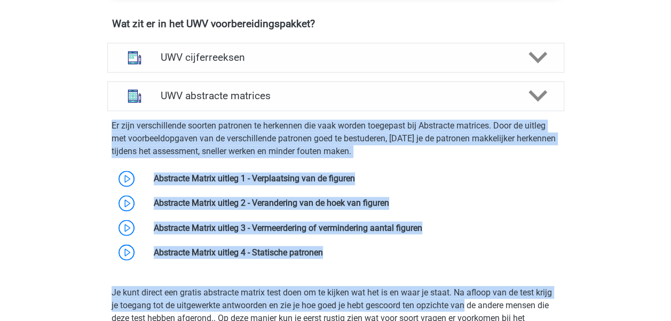
drag, startPoint x: 100, startPoint y: 161, endPoint x: 469, endPoint y: 319, distance: 401.4
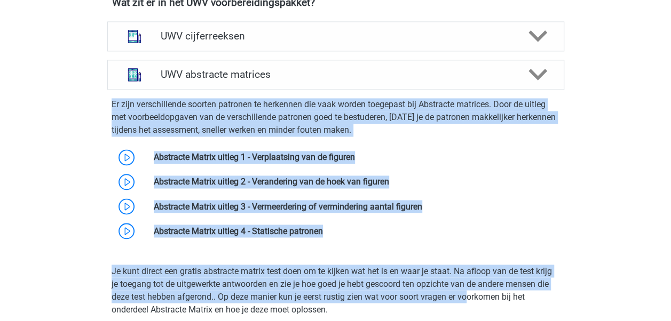
click at [274, 269] on div "Je kunt direct een gratis abstracte matrix test doen om te kijken wat het is en…" at bounding box center [336, 321] width 466 height 131
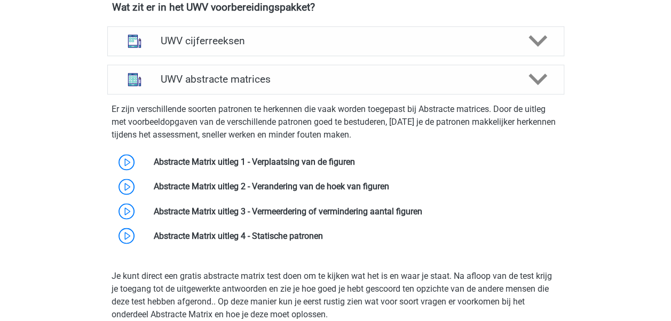
scroll to position [769, 0]
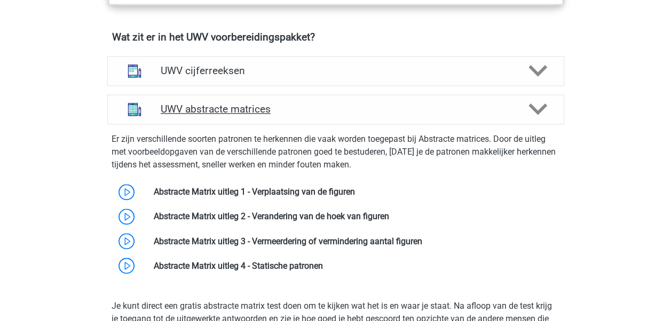
click at [210, 124] on div "UWV abstracte matrices" at bounding box center [335, 110] width 457 height 30
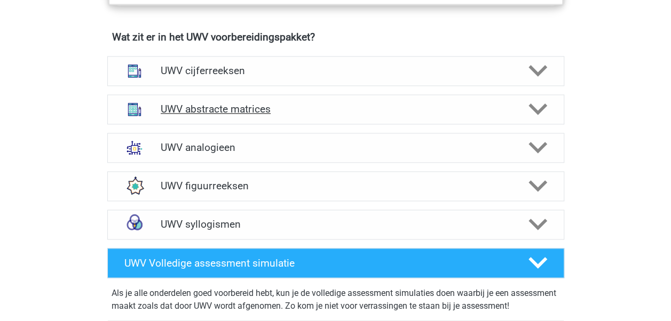
click at [521, 109] on div "UWV abstracte matrices" at bounding box center [335, 110] width 457 height 30
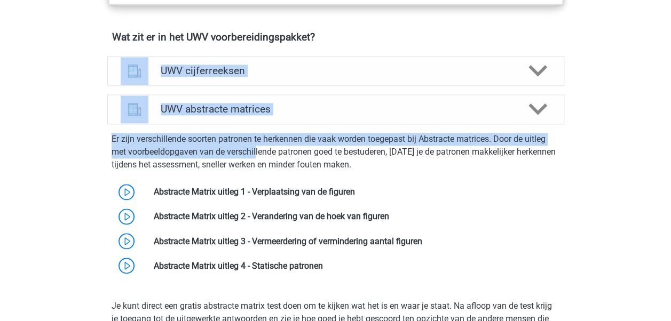
drag, startPoint x: 89, startPoint y: 100, endPoint x: 104, endPoint y: 190, distance: 91.5
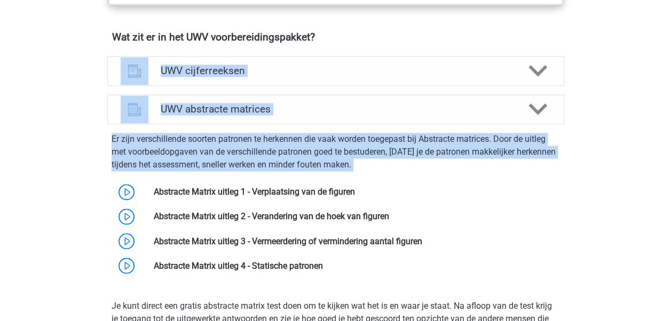
drag, startPoint x: 104, startPoint y: 190, endPoint x: 75, endPoint y: 190, distance: 28.3
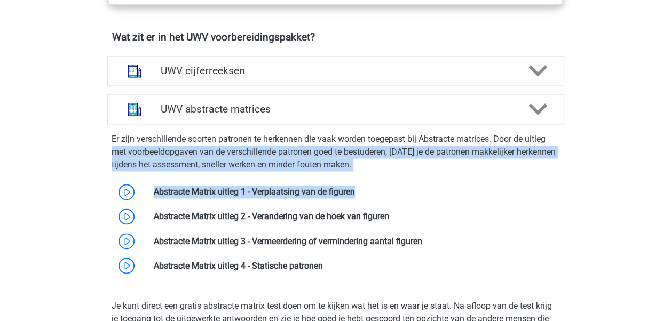
drag, startPoint x: 48, startPoint y: 166, endPoint x: 13, endPoint y: 226, distance: 69.9
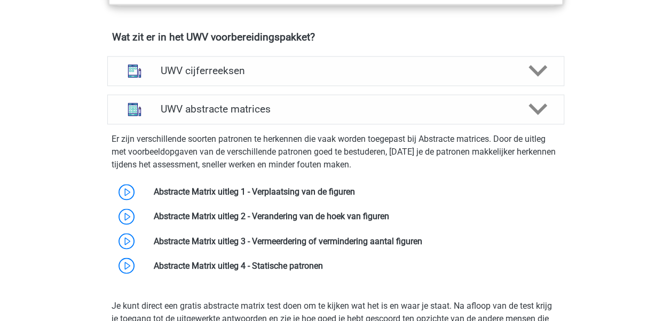
drag, startPoint x: 13, startPoint y: 226, endPoint x: 79, endPoint y: 82, distance: 158.7
drag, startPoint x: 78, startPoint y: 84, endPoint x: 84, endPoint y: 117, distance: 34.2
drag, startPoint x: 84, startPoint y: 117, endPoint x: 57, endPoint y: 124, distance: 28.6
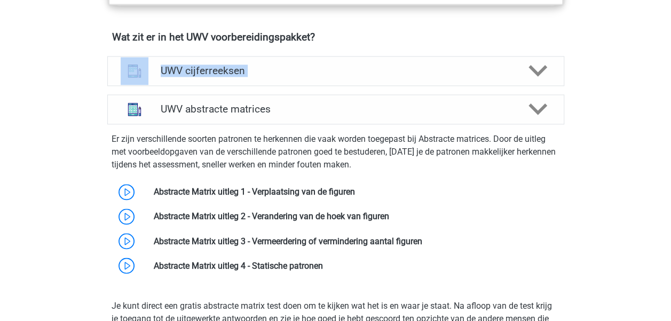
drag, startPoint x: 60, startPoint y: 126, endPoint x: 57, endPoint y: 151, distance: 24.8
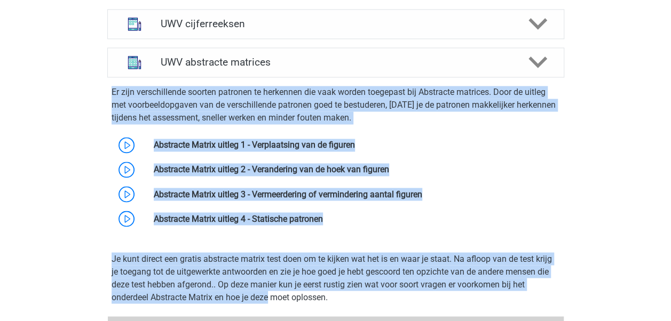
scroll to position [837, 0]
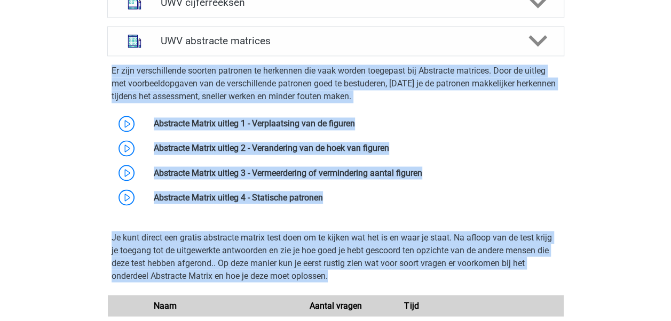
drag, startPoint x: 57, startPoint y: 151, endPoint x: 356, endPoint y: 291, distance: 330.2
copy div "Er zijn verschillende soorten patronen te herkennen die vaak worden toegepast b…"
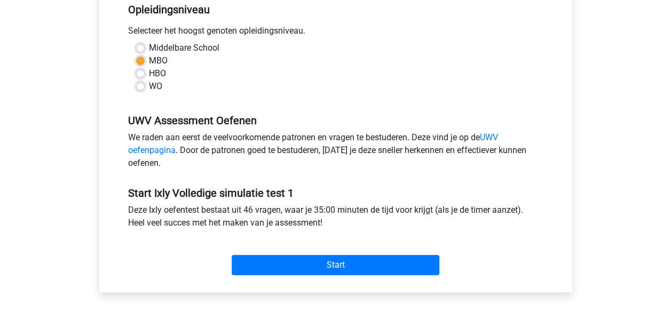
scroll to position [237, 0]
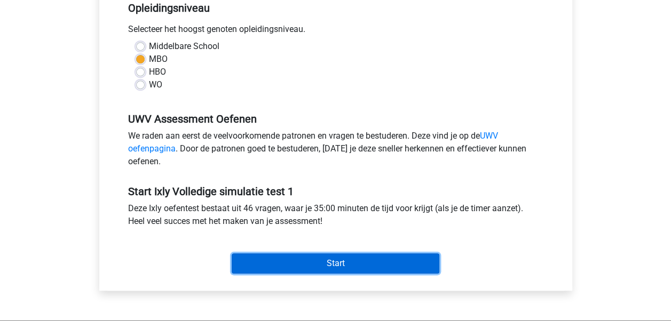
click at [300, 258] on input "Start" at bounding box center [336, 264] width 208 height 20
